Goal: Task Accomplishment & Management: Complete application form

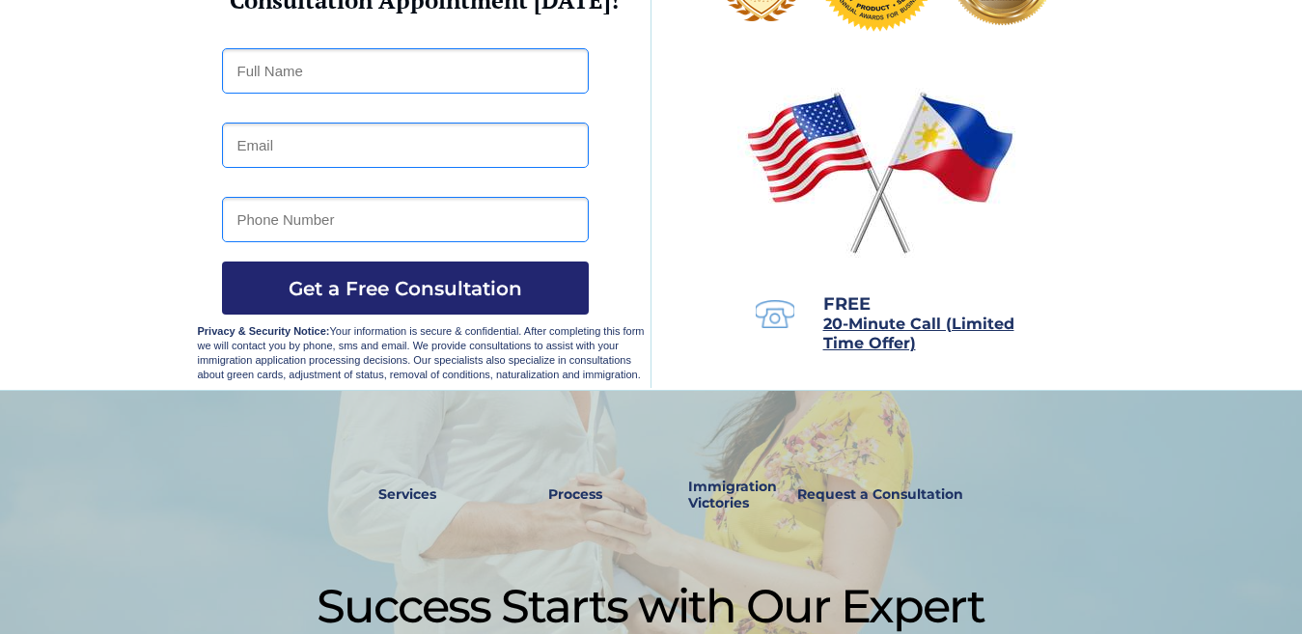
scroll to position [190, 0]
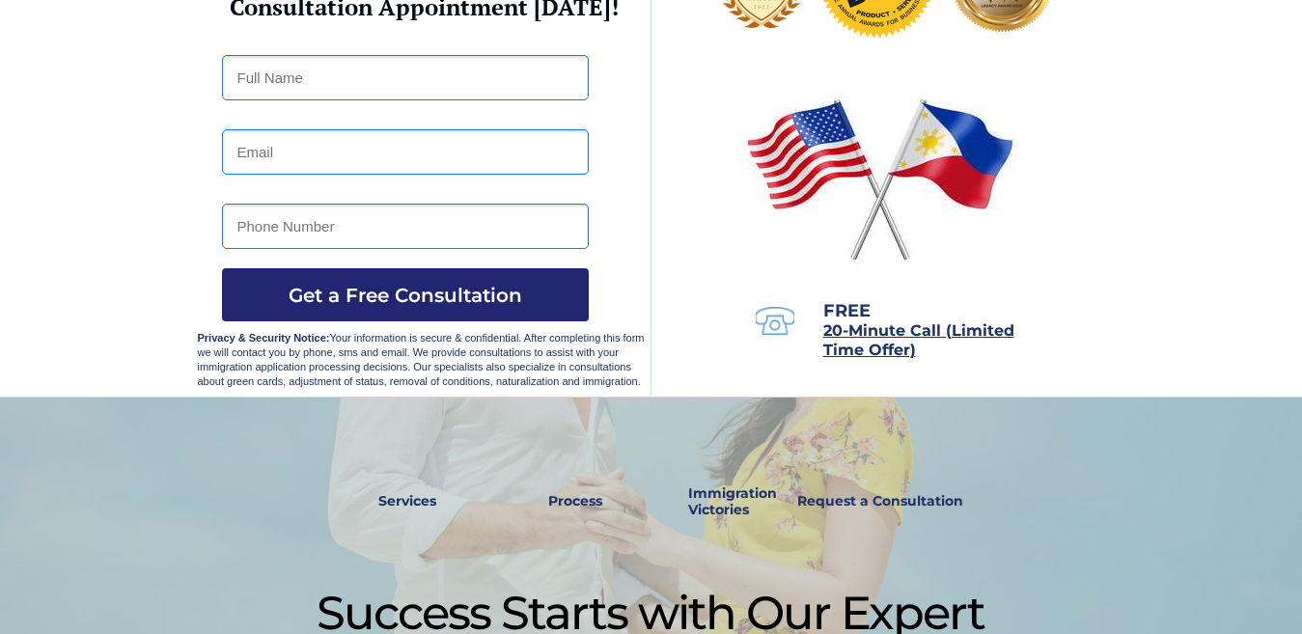
click at [853, 326] on span "20-Minute Call (Limited Time Offer)" at bounding box center [919, 341] width 191 height 38
click at [396, 75] on input "text" at bounding box center [405, 77] width 367 height 45
type input "kevin andre benson"
type input "Trekie84@gmail.com"
click at [326, 224] on input "6603424316" at bounding box center [405, 226] width 367 height 45
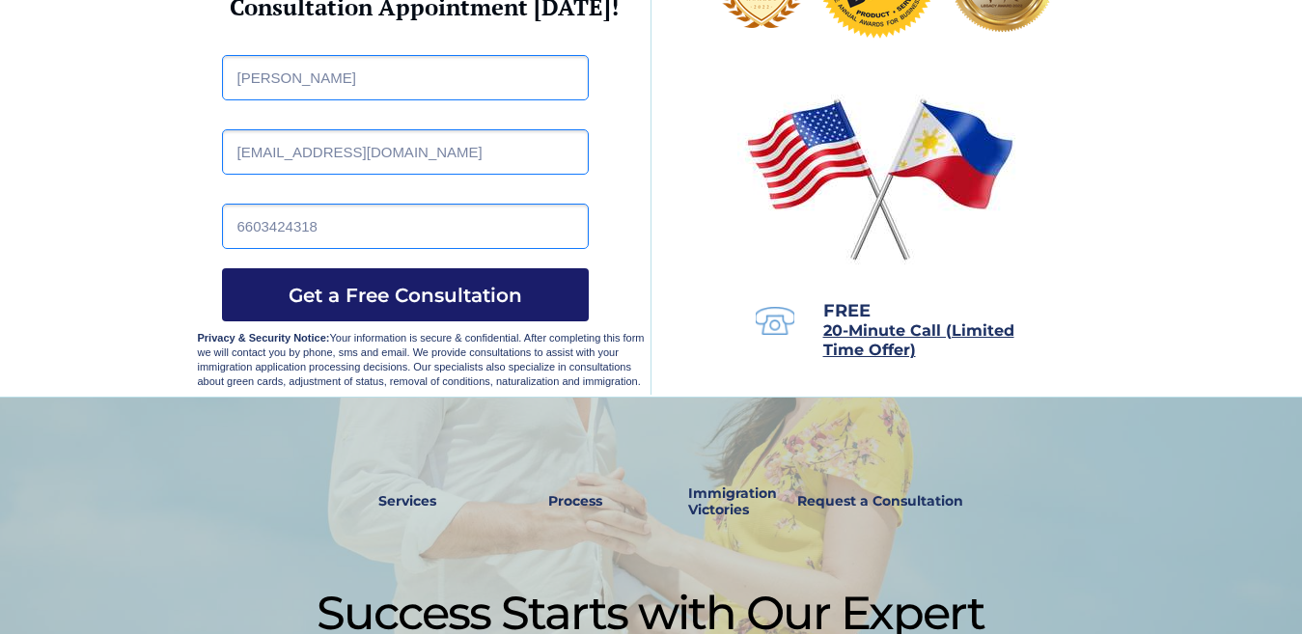
type input "6603424318"
click at [274, 293] on span "Get a Free Consultation" at bounding box center [405, 295] width 367 height 23
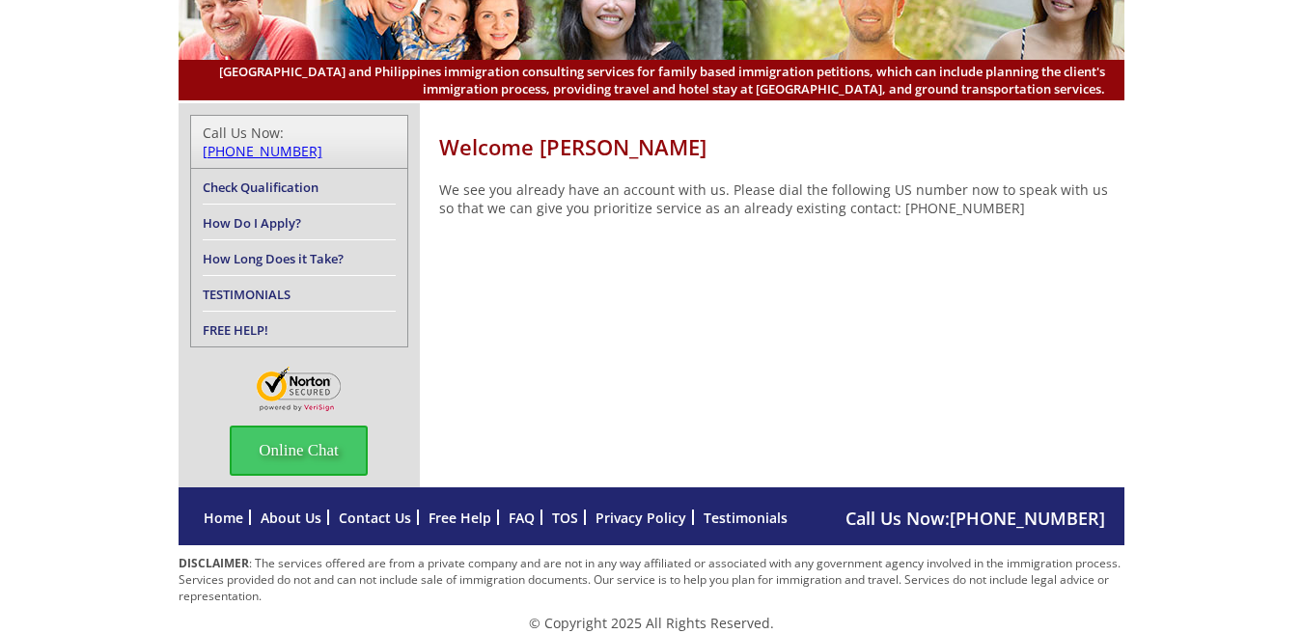
scroll to position [48, 0]
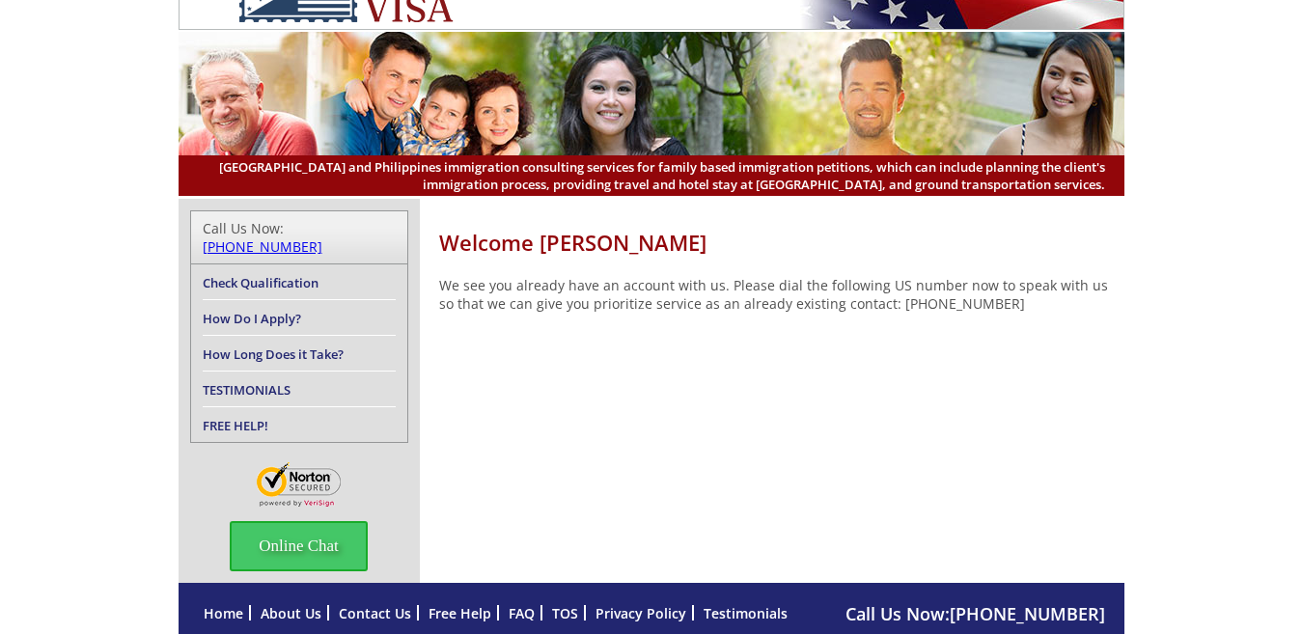
click at [451, 604] on link "Free Help" at bounding box center [460, 613] width 63 height 18
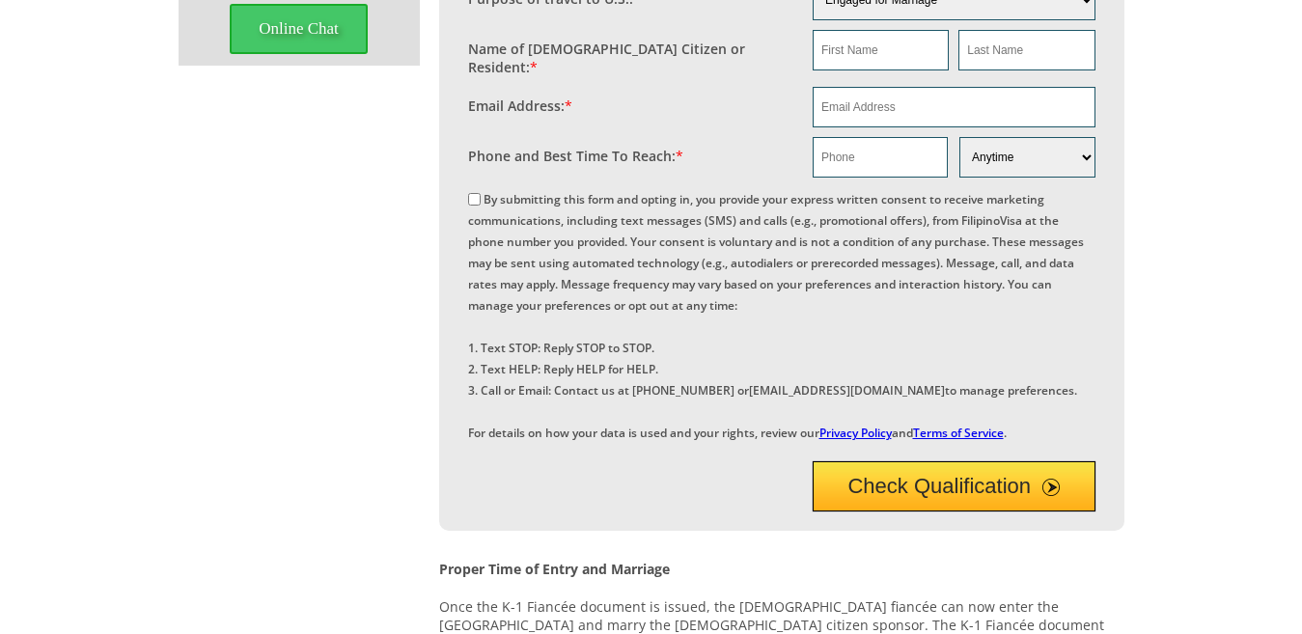
scroll to position [571, 0]
